Goal: Task Accomplishment & Management: Manage account settings

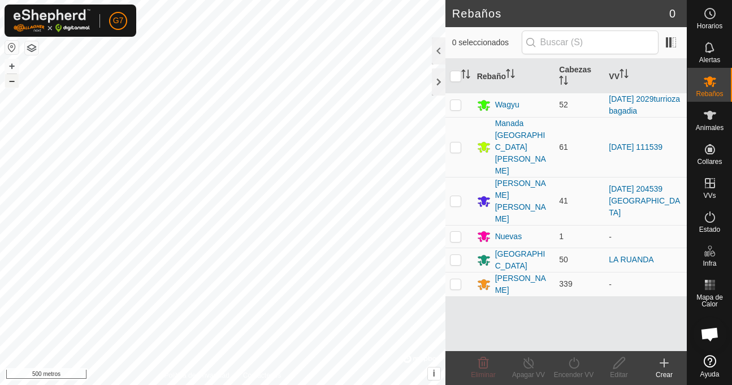
click at [10, 79] on font "–" at bounding box center [12, 81] width 6 height 12
click at [439, 79] on div at bounding box center [439, 81] width 14 height 27
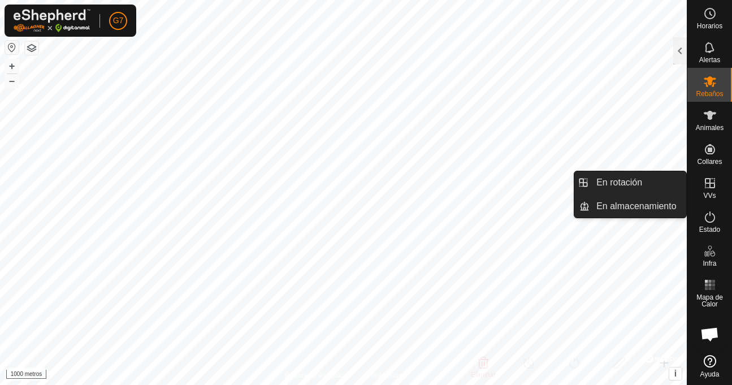
click at [707, 192] on font "VVs" at bounding box center [709, 196] width 12 height 8
click at [706, 180] on icon at bounding box center [710, 183] width 14 height 14
click at [677, 202] on link "En almacenamiento" at bounding box center [637, 206] width 97 height 23
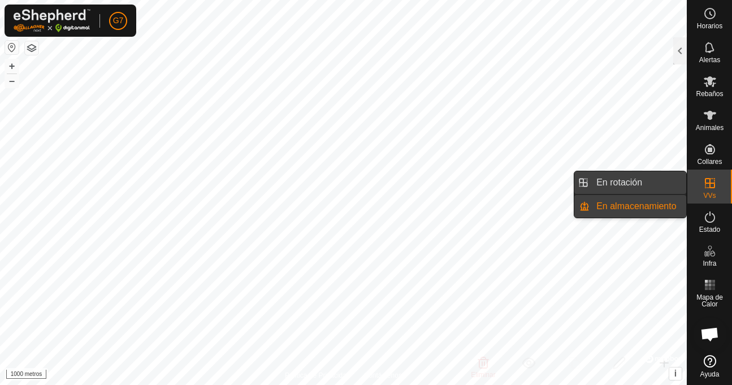
click at [676, 181] on link "En rotación" at bounding box center [637, 182] width 97 height 23
click at [701, 183] on es-virtualpaddocks-svg-icon at bounding box center [710, 183] width 20 height 18
click at [652, 182] on link "En rotación" at bounding box center [637, 182] width 97 height 23
click at [649, 202] on link "En almacenamiento" at bounding box center [637, 206] width 97 height 23
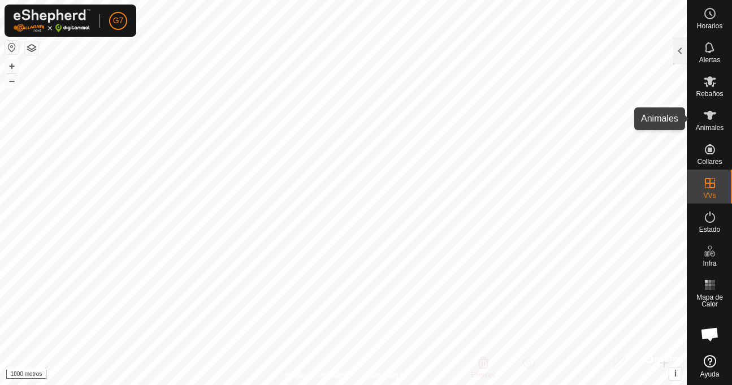
click at [709, 123] on es-animals-svg-icon at bounding box center [710, 115] width 20 height 18
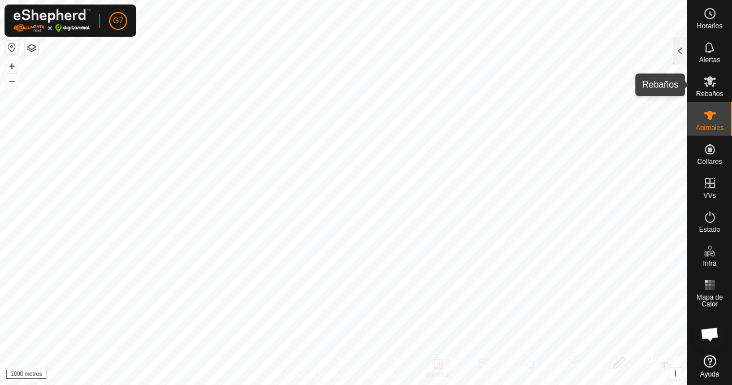
click at [704, 85] on icon at bounding box center [710, 82] width 14 height 14
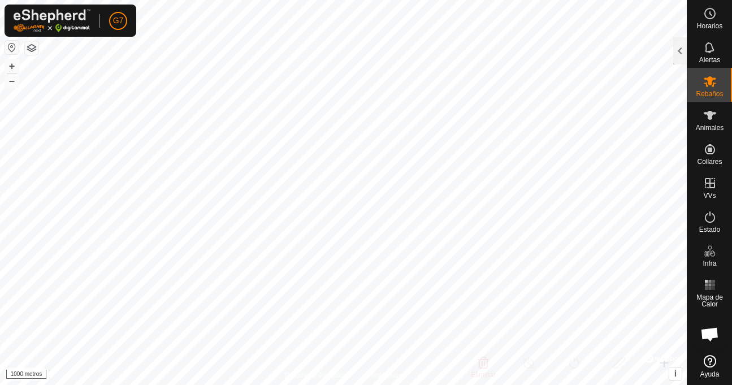
click at [704, 85] on icon at bounding box center [710, 82] width 14 height 14
click at [681, 46] on div at bounding box center [680, 50] width 14 height 27
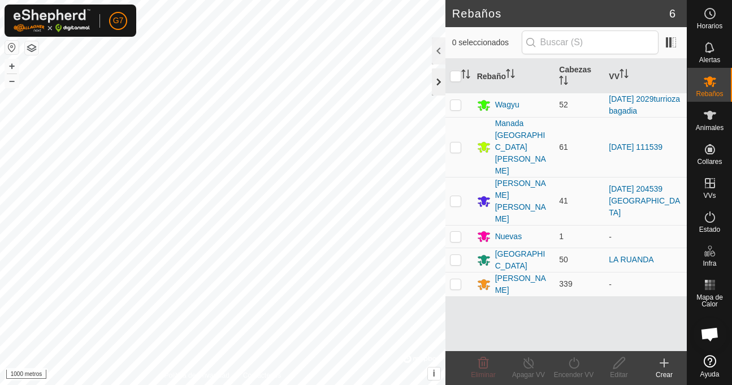
click at [440, 77] on div at bounding box center [439, 81] width 14 height 27
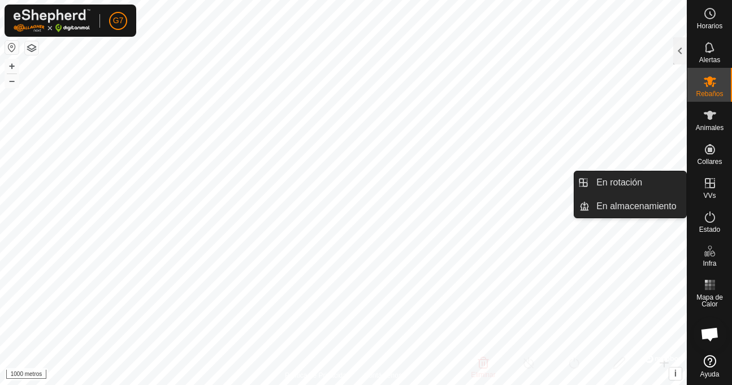
click at [705, 187] on icon at bounding box center [710, 183] width 14 height 14
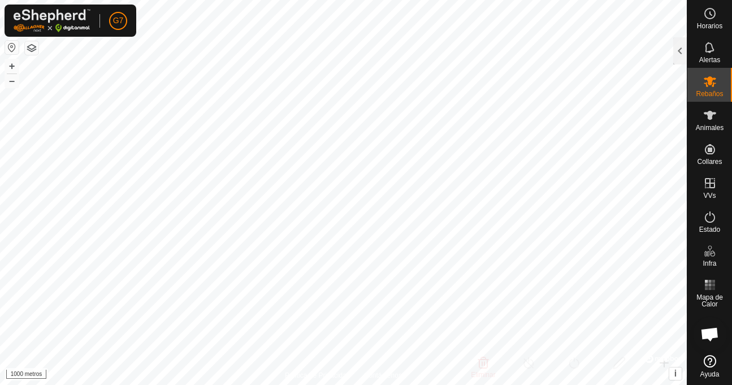
click at [686, 119] on div "Horarios Alertas Rebaños Animales Collares VVs Estado Infra Mapa de Calor Ayuda…" at bounding box center [366, 192] width 732 height 385
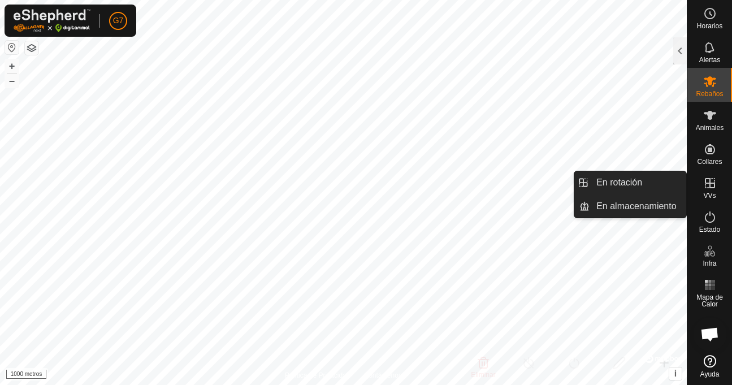
click at [710, 193] on font "VVs" at bounding box center [709, 196] width 12 height 8
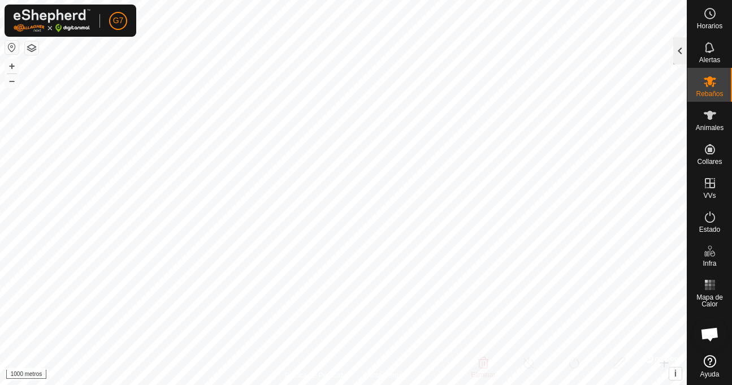
click at [678, 54] on div at bounding box center [680, 50] width 14 height 27
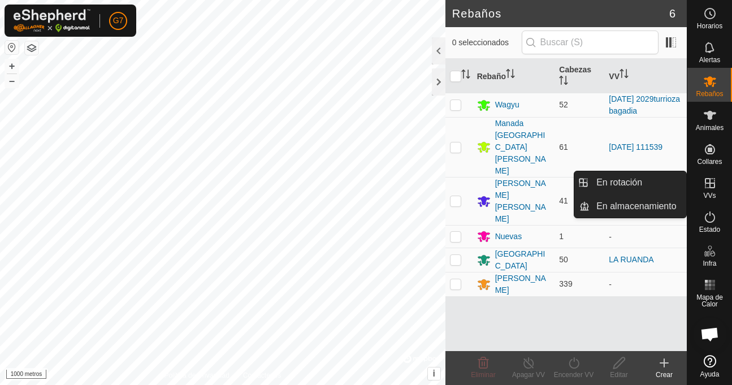
click at [703, 184] on icon at bounding box center [710, 183] width 14 height 14
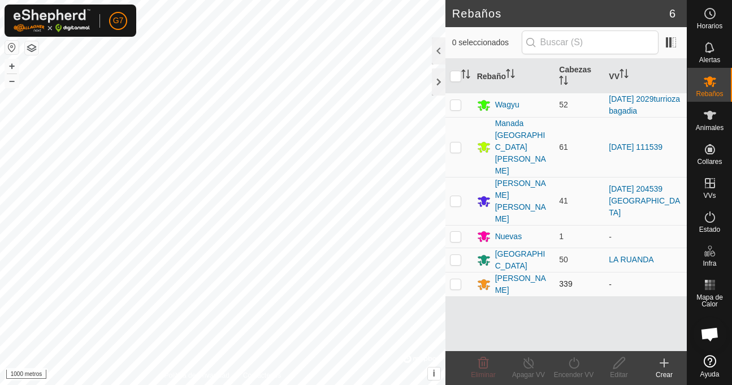
click at [457, 279] on p-checkbox at bounding box center [455, 283] width 11 height 9
checkbox input "true"
click at [489, 277] on icon at bounding box center [484, 284] width 14 height 14
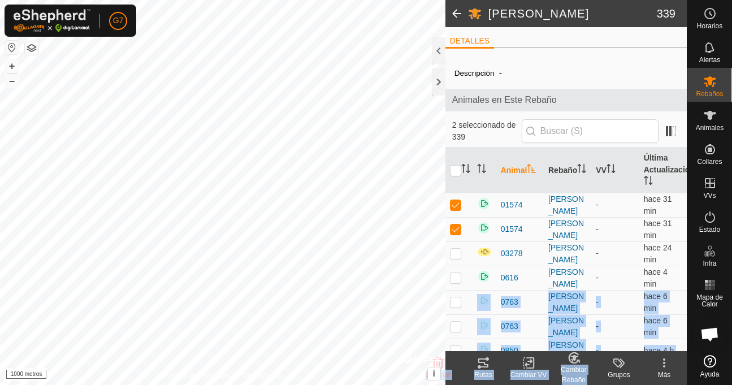
scroll to position [10, 0]
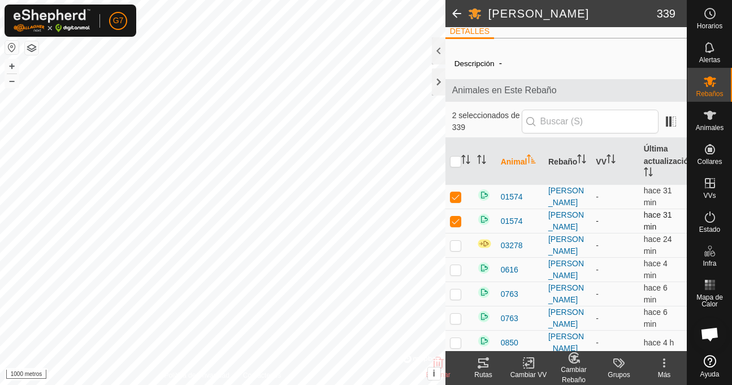
click at [454, 219] on p-checkbox at bounding box center [455, 220] width 11 height 9
checkbox input "false"
click at [441, 88] on div at bounding box center [439, 81] width 14 height 27
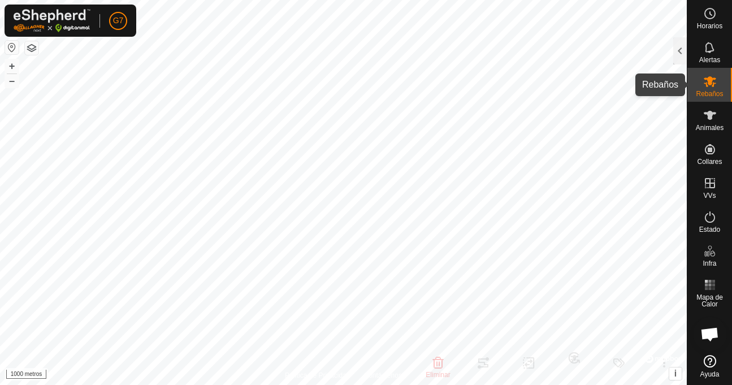
click at [705, 96] on font "Rebaños" at bounding box center [709, 94] width 27 height 8
click at [706, 85] on icon at bounding box center [710, 81] width 12 height 11
click at [679, 46] on div at bounding box center [680, 50] width 14 height 27
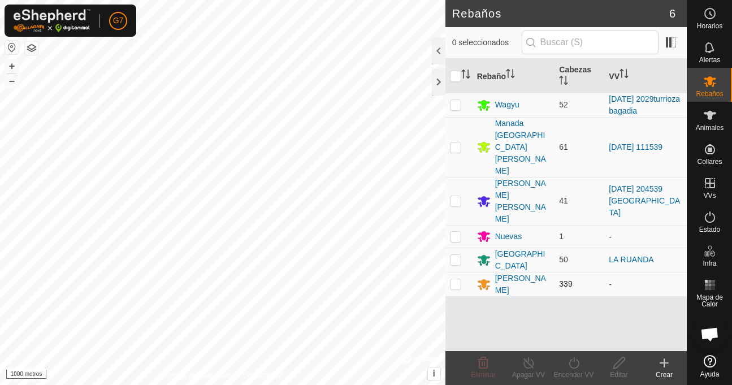
click at [451, 279] on p-checkbox at bounding box center [455, 283] width 11 height 9
checkbox input "true"
click at [664, 365] on icon at bounding box center [664, 363] width 0 height 8
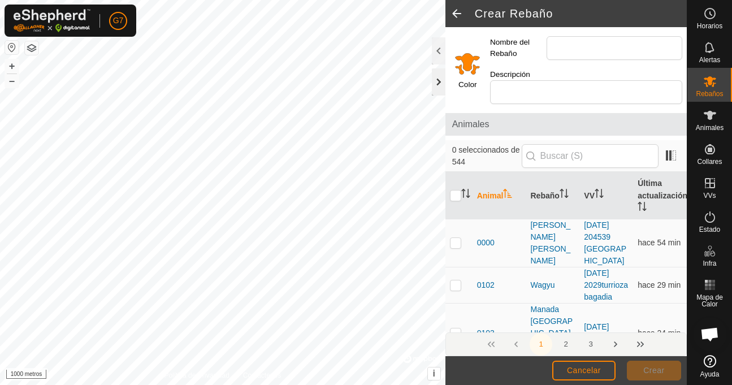
click at [440, 84] on div at bounding box center [439, 81] width 14 height 27
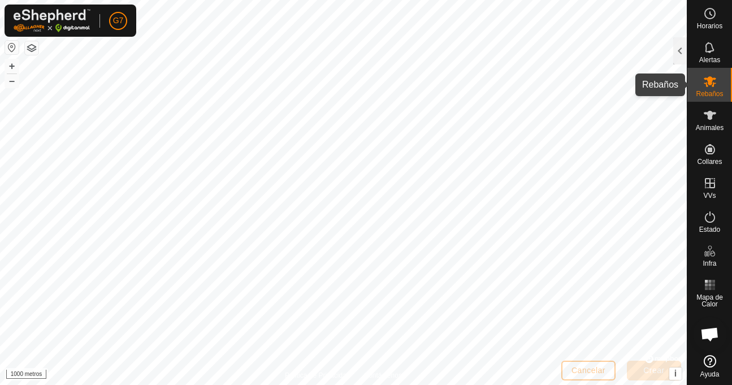
click at [709, 90] on font "Rebaños" at bounding box center [709, 94] width 27 height 8
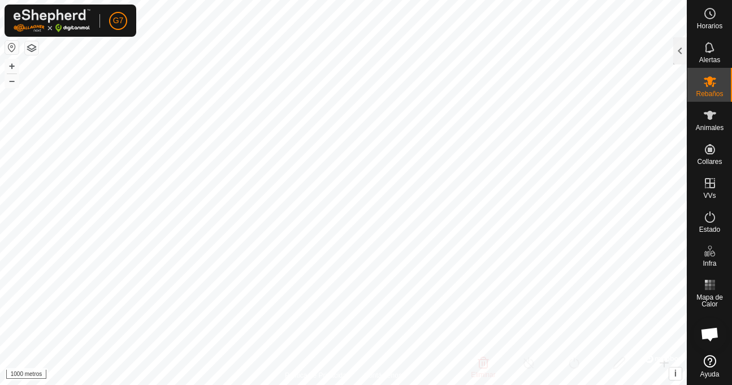
click at [704, 88] on icon at bounding box center [710, 82] width 14 height 14
click at [682, 55] on div at bounding box center [680, 50] width 14 height 27
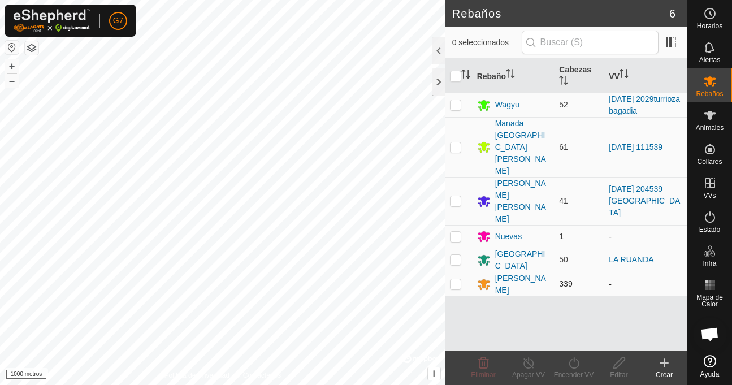
click at [453, 279] on p-checkbox at bounding box center [455, 283] width 11 height 9
checkbox input "true"
click at [662, 363] on icon at bounding box center [664, 363] width 8 height 0
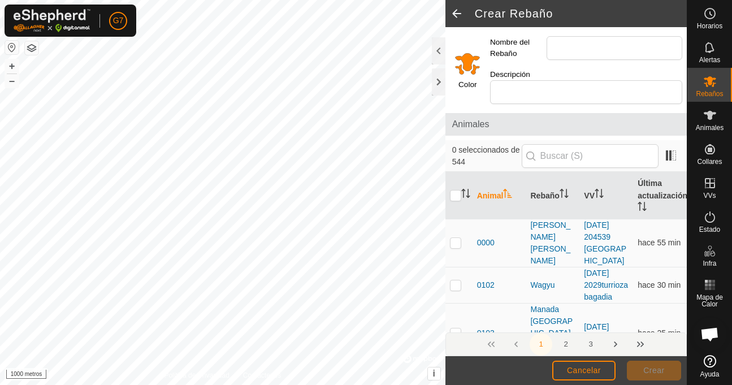
click at [455, 16] on span at bounding box center [456, 13] width 23 height 27
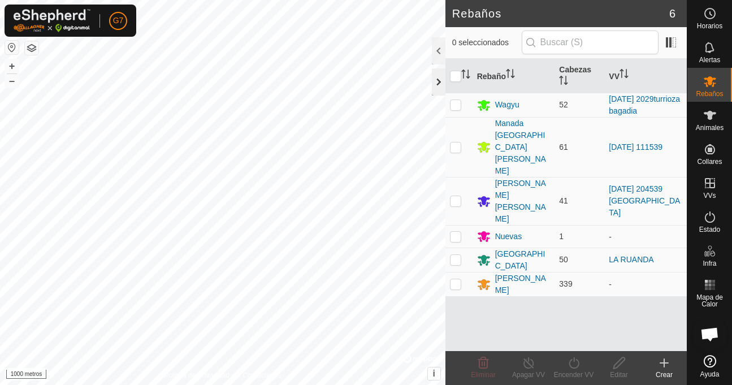
click at [442, 77] on div at bounding box center [439, 81] width 14 height 27
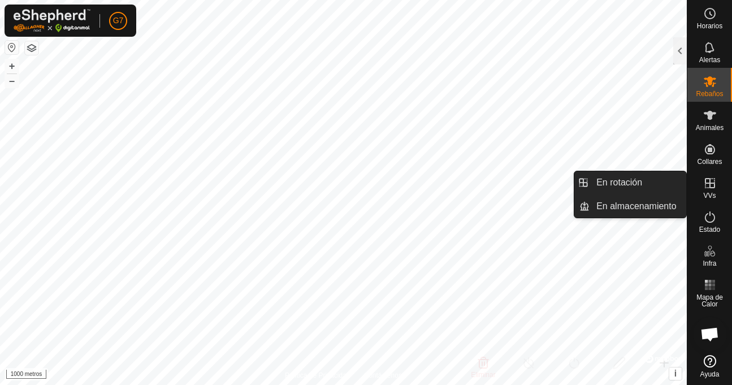
click at [706, 185] on icon at bounding box center [710, 183] width 14 height 14
click at [633, 185] on link "En rotación" at bounding box center [637, 182] width 97 height 23
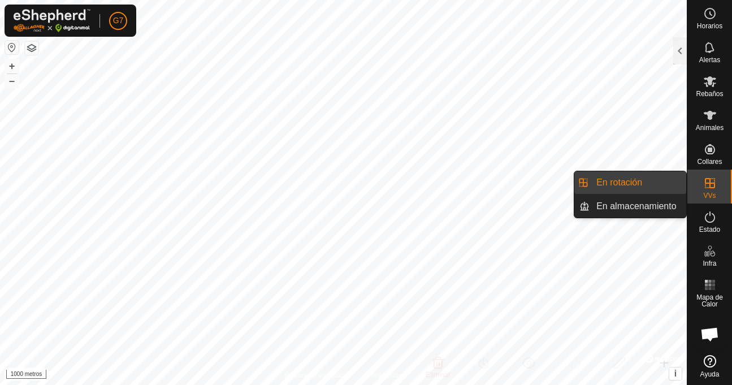
click at [647, 177] on link "En rotación" at bounding box center [637, 182] width 97 height 23
click at [632, 180] on link "En rotación" at bounding box center [637, 182] width 97 height 23
click at [624, 182] on link "En rotación" at bounding box center [637, 182] width 97 height 23
click at [620, 180] on link "En rotación" at bounding box center [637, 182] width 97 height 23
click at [579, 179] on li "En rotación" at bounding box center [630, 182] width 112 height 23
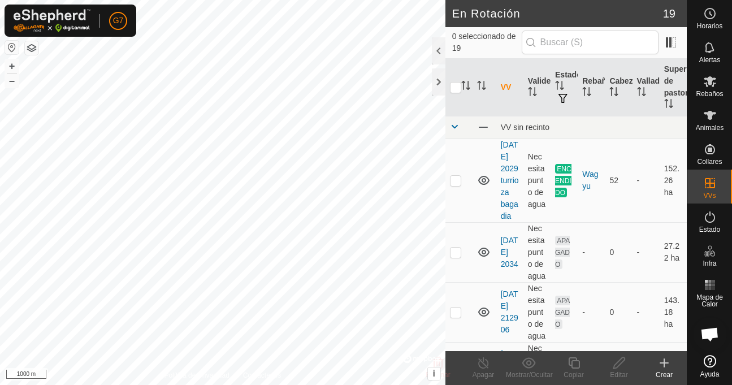
click at [534, 42] on p-inputicon at bounding box center [530, 42] width 9 height 9
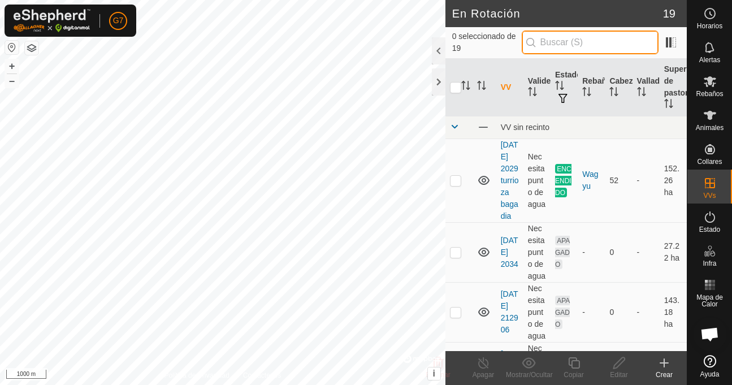
click at [559, 42] on input "text" at bounding box center [590, 43] width 137 height 24
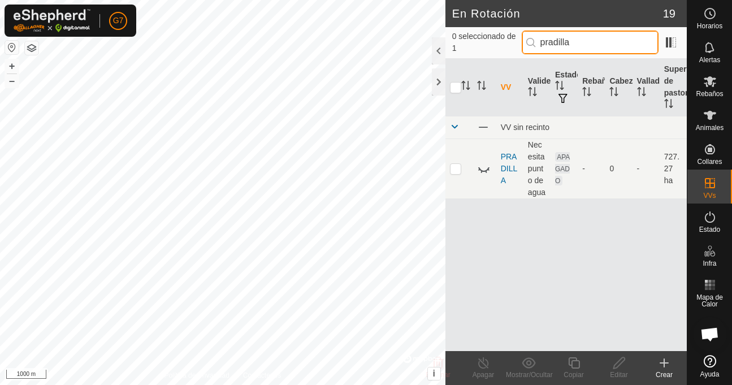
type input "pradilla"
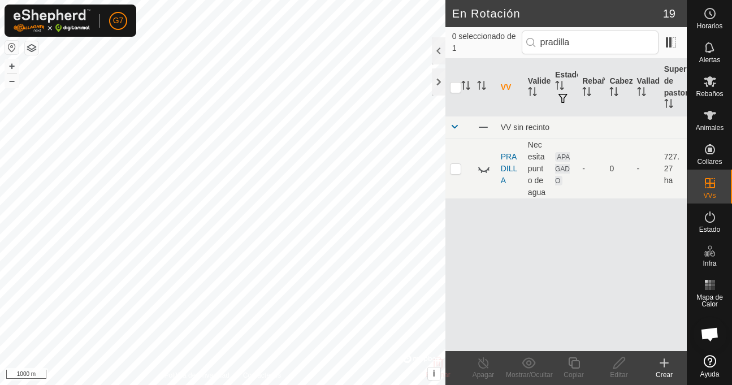
click at [533, 43] on p-inputicon at bounding box center [530, 42] width 9 height 9
click at [454, 167] on p-checkbox at bounding box center [455, 168] width 11 height 9
click at [483, 171] on icon at bounding box center [483, 169] width 11 height 5
checkbox input "true"
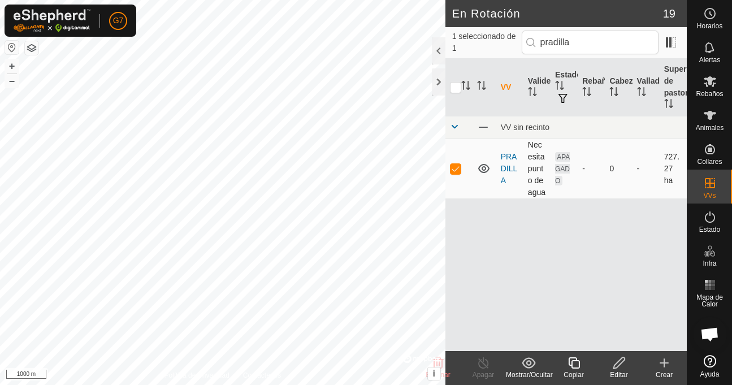
click at [617, 364] on icon at bounding box center [619, 363] width 14 height 14
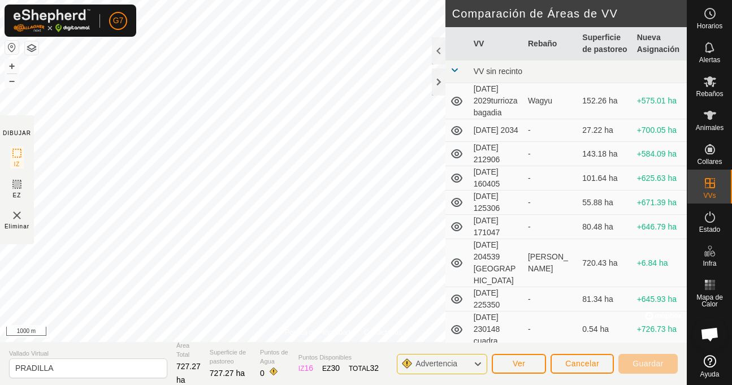
click at [0, 191] on div "Política de Privacidad Contáctenos 9160 1977882684 Pradilla - + – ⇧ i © Mapbox …" at bounding box center [343, 192] width 687 height 385
click at [8, 61] on button "+" at bounding box center [12, 66] width 14 height 14
click at [161, 183] on div "9160 1977882684 Pradilla - + – ⇧ i © Mapbox , © OpenStreetMap , Improve this ma…" at bounding box center [343, 171] width 687 height 342
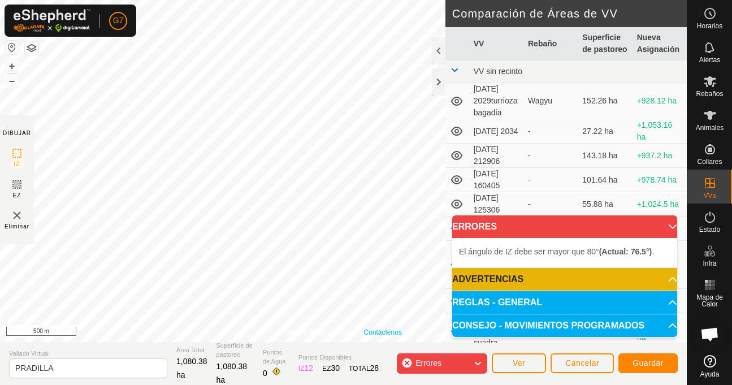
click at [393, 334] on link "Contáctenos" at bounding box center [383, 332] width 38 height 10
click at [8, 66] on button "+" at bounding box center [12, 66] width 14 height 14
click at [9, 64] on button "+" at bounding box center [12, 66] width 14 height 14
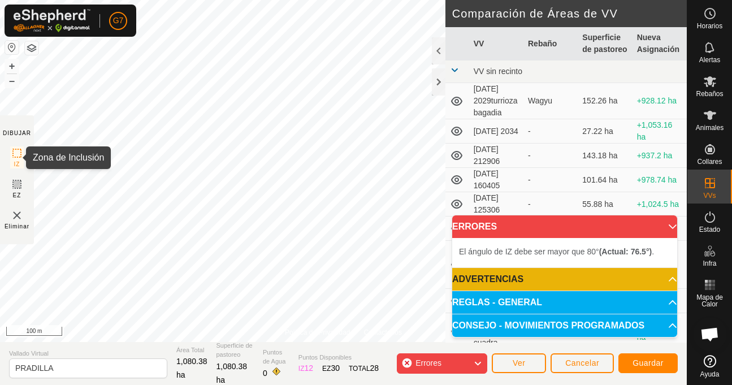
click at [12, 151] on div "Política de Privacidad Contáctenos Estado: APAGADO Tipo: Zona de Inclusión + – …" at bounding box center [343, 192] width 687 height 385
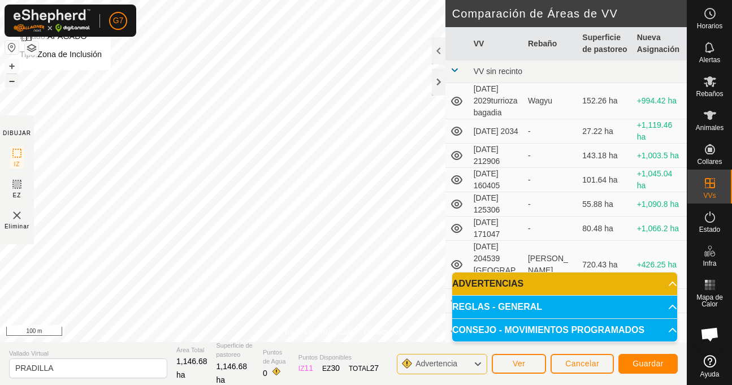
click at [8, 81] on button "–" at bounding box center [12, 81] width 14 height 14
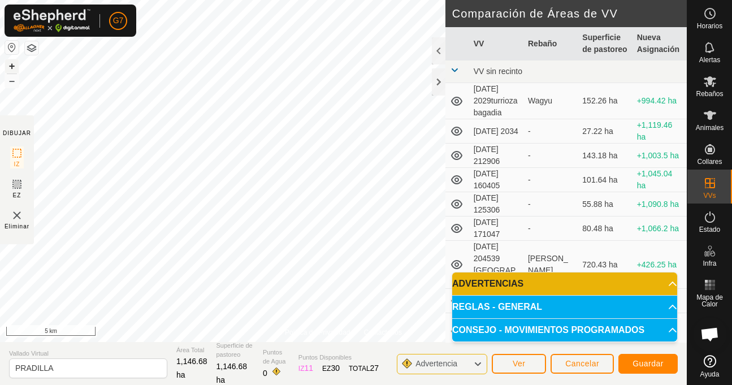
click at [16, 66] on button "+" at bounding box center [12, 66] width 14 height 14
click at [13, 62] on button "+" at bounding box center [12, 66] width 14 height 14
click at [10, 63] on button "+" at bounding box center [12, 66] width 14 height 14
click at [108, 364] on div "Política de Privacidad Contáctenos Estado: APAGADO Tipo: Zona de Inclusión + – …" at bounding box center [343, 192] width 687 height 385
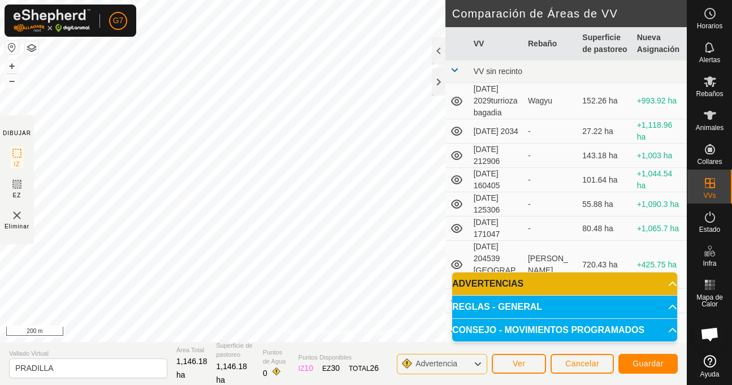
click at [7, 384] on div "Política de Privacidad Contáctenos Estado: APAGADO Tipo: Zona de Inclusión + – …" at bounding box center [343, 192] width 687 height 385
click at [648, 358] on button "Guardar" at bounding box center [647, 364] width 59 height 20
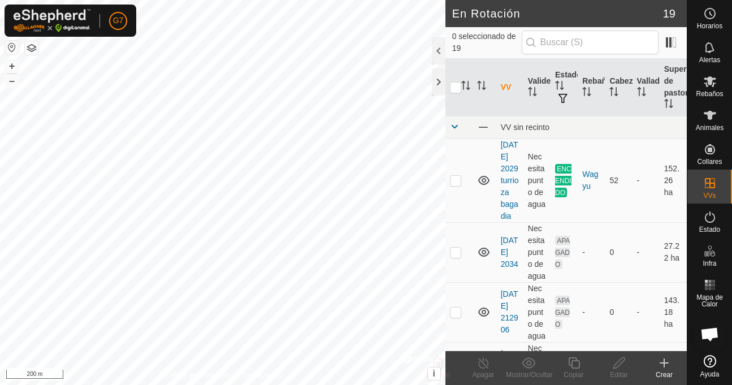
checkbox input "true"
click at [501, 345] on div "En Rotación 19 1 seleccionado de 19 VV Validez Estado Rebaño Cabezas Vallado Su…" at bounding box center [343, 192] width 687 height 385
click at [9, 79] on button "–" at bounding box center [12, 81] width 14 height 14
